Goal: Information Seeking & Learning: Learn about a topic

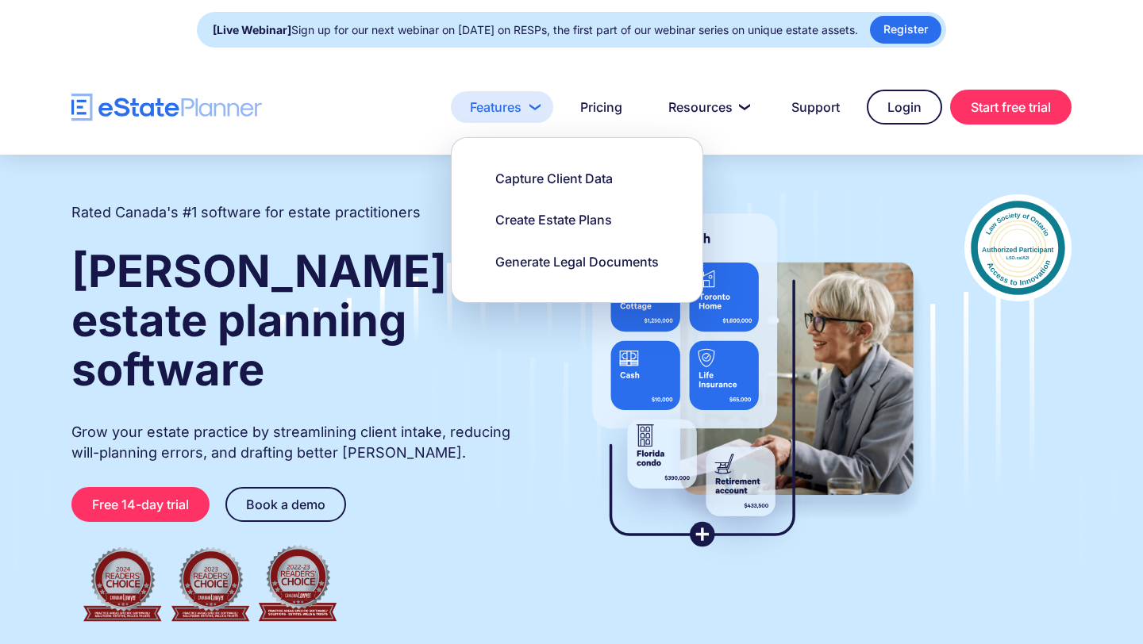
click at [475, 113] on link "Features" at bounding box center [502, 107] width 102 height 32
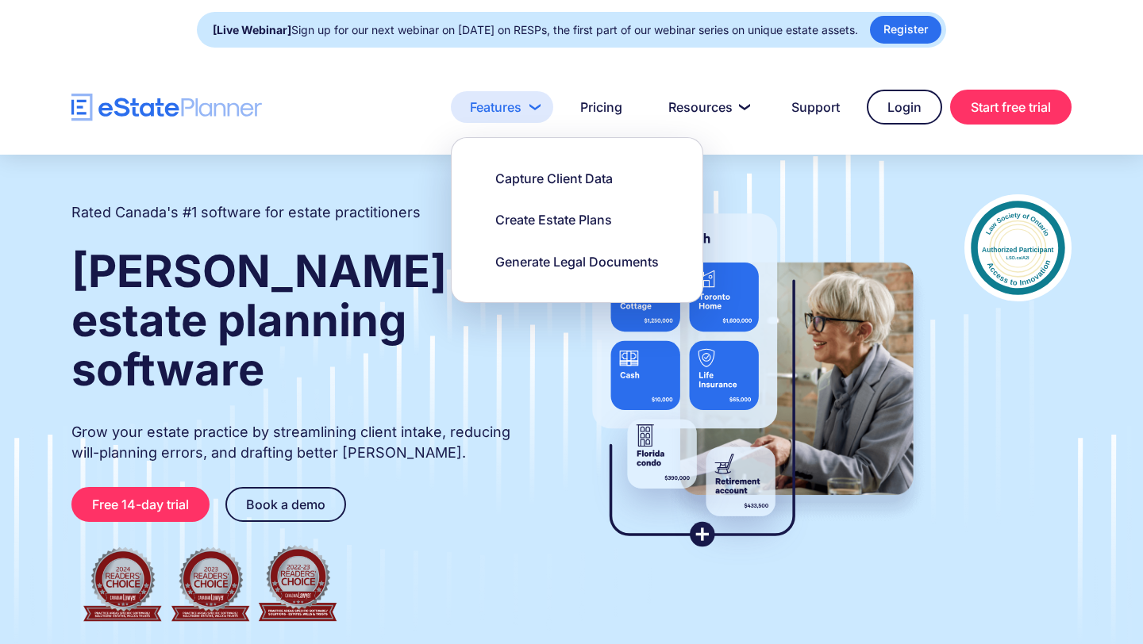
click at [529, 105] on link "Features" at bounding box center [502, 107] width 102 height 32
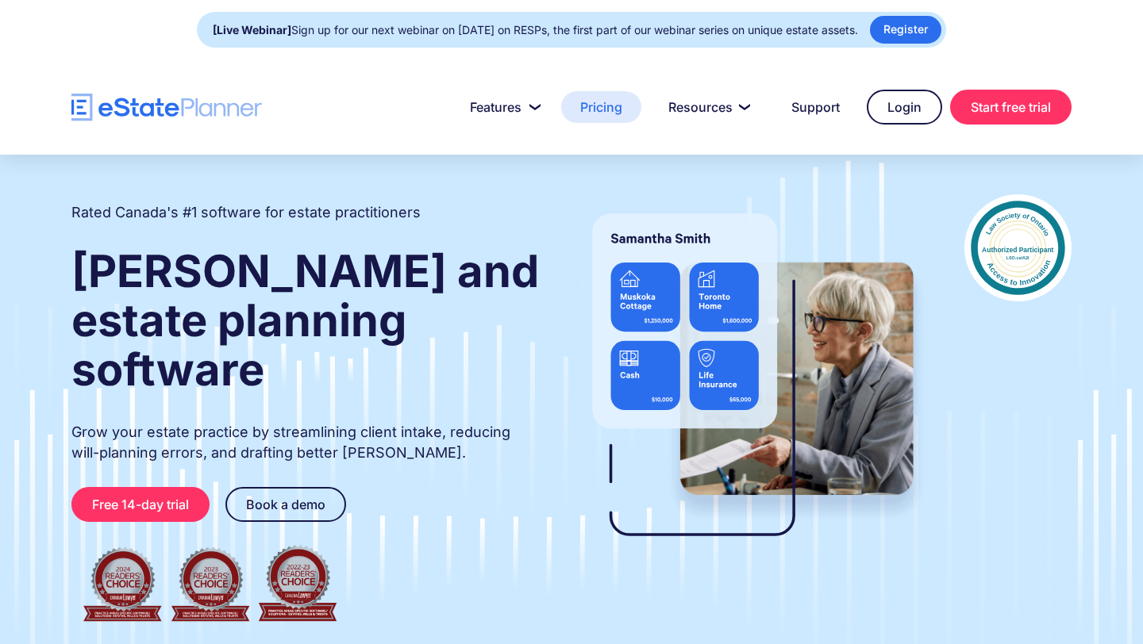
click at [608, 101] on link "Pricing" at bounding box center [601, 107] width 80 height 32
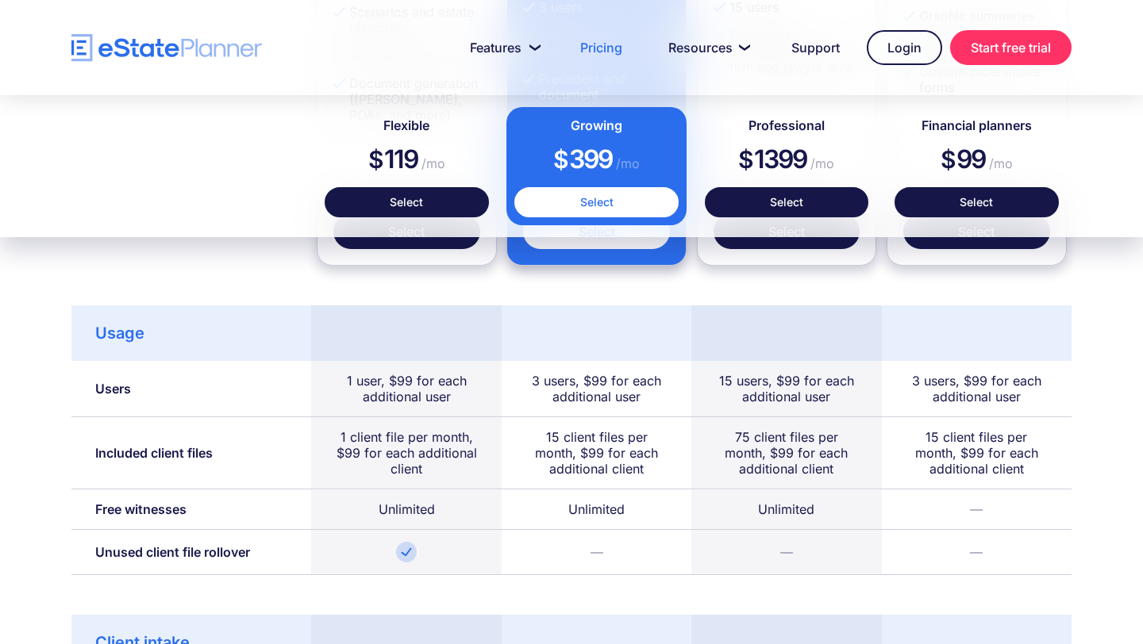
scroll to position [469, 0]
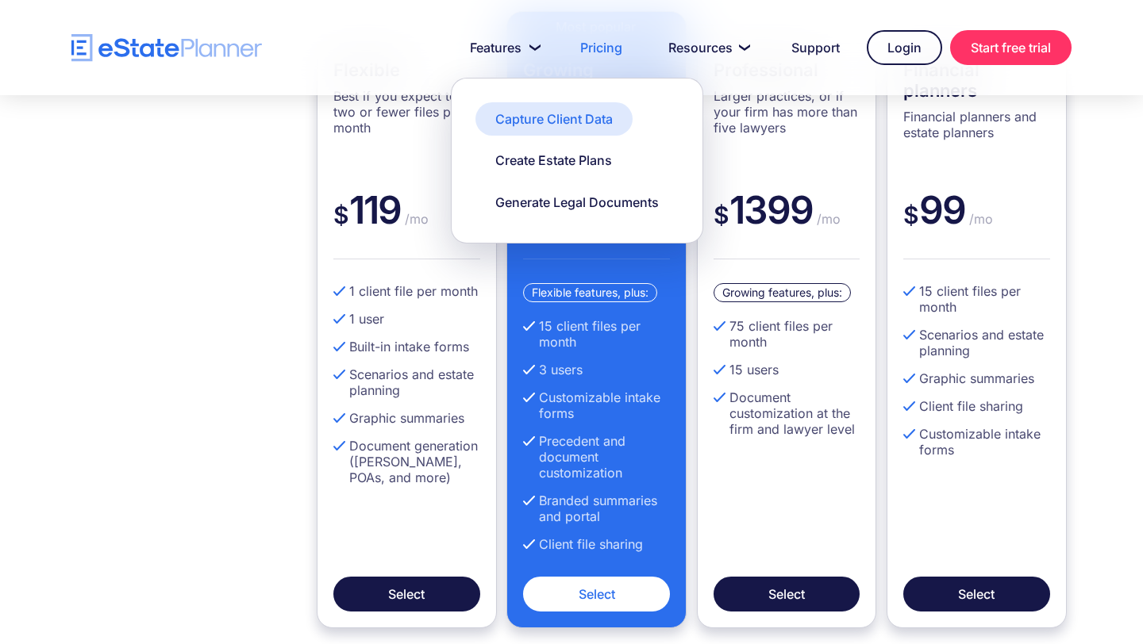
click at [543, 121] on div "Capture Client Data" at bounding box center [553, 118] width 117 height 17
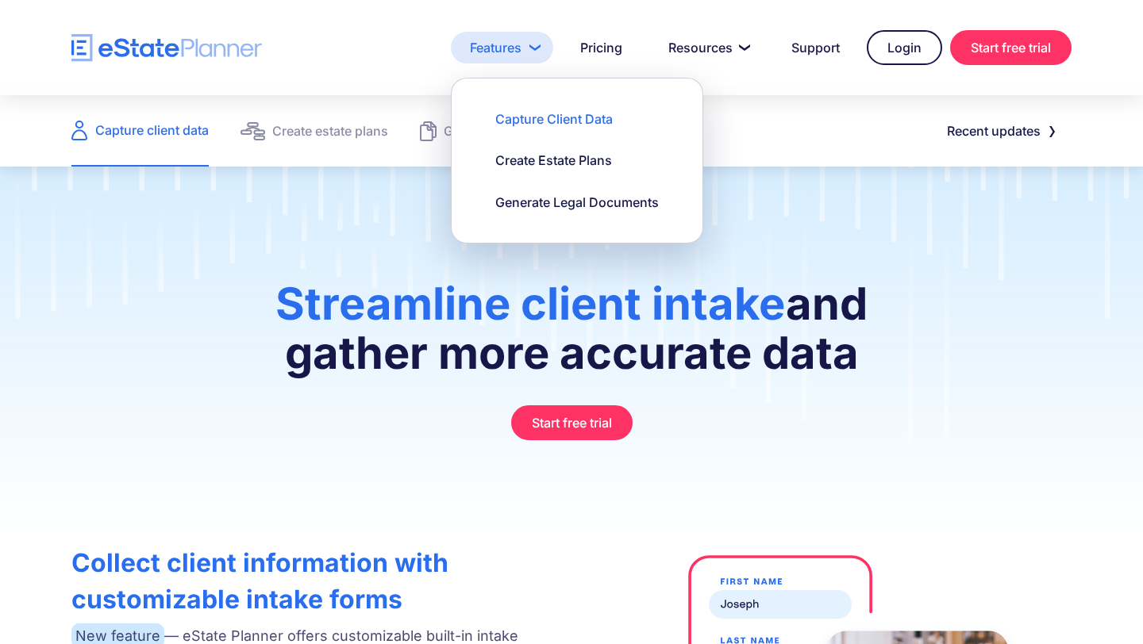
click at [497, 38] on link "Features" at bounding box center [502, 48] width 102 height 32
click at [399, 228] on div "Streamline client intake and gather more accurate data Start free trial" at bounding box center [571, 352] width 1143 height 371
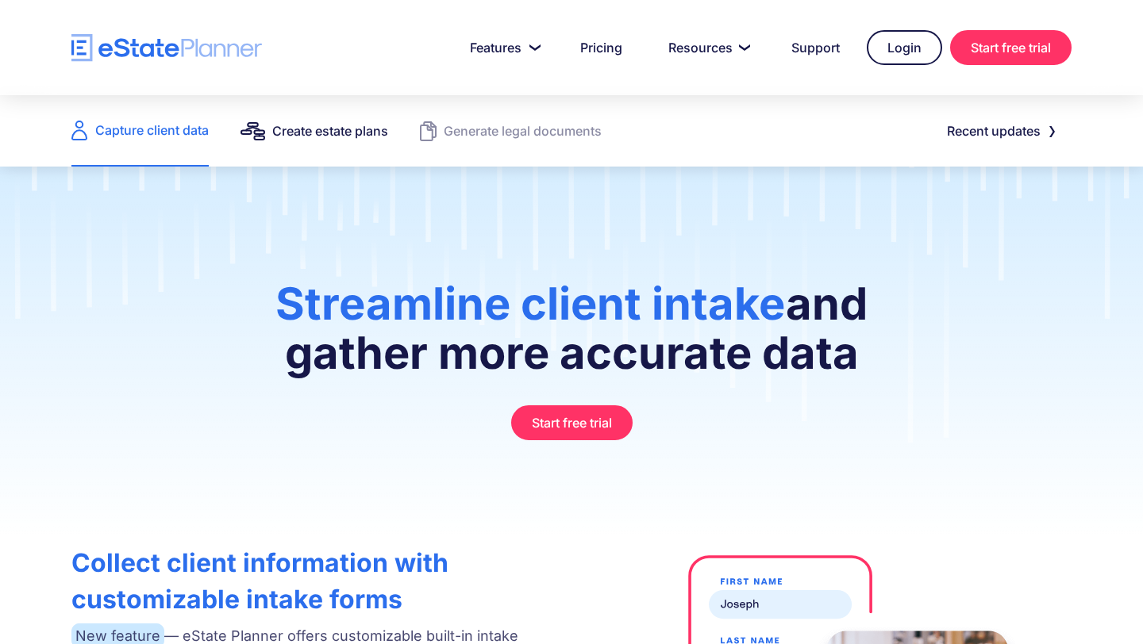
click at [338, 135] on div "Create estate plans" at bounding box center [330, 131] width 116 height 22
